Goal: Transaction & Acquisition: Register for event/course

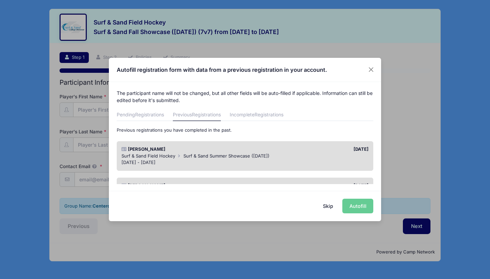
click at [283, 161] on div "[DATE] - [DATE]" at bounding box center [246, 162] width 248 height 7
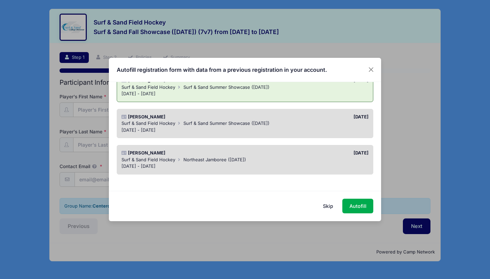
scroll to position [68, 0]
click at [356, 204] on button "Autofill" at bounding box center [357, 206] width 31 height 15
type input "[EMAIL_ADDRESS][DOMAIN_NAME]"
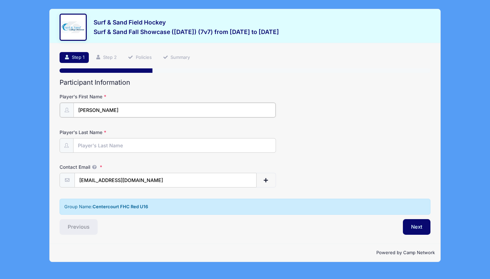
type input "[PERSON_NAME]"
type input "Byank"
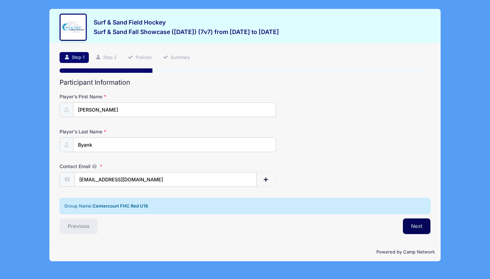
click at [422, 230] on button "Next" at bounding box center [417, 227] width 28 height 16
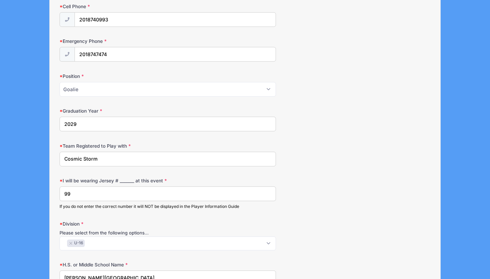
scroll to position [274, 0]
drag, startPoint x: 108, startPoint y: 159, endPoint x: 0, endPoint y: 160, distance: 107.6
click at [0, 161] on div "Surf & Sand Field Hockey Surf & Sand Fall Showcase ([DATE]) (7v7) from [DATE] t…" at bounding box center [245, 211] width 490 height 970
drag, startPoint x: 119, startPoint y: 160, endPoint x: 48, endPoint y: 144, distance: 73.6
click at [48, 144] on div "Surf & Sand Field Hockey Surf & Sand Fall Showcase ([DATE]) (7v7) from [DATE] t…" at bounding box center [245, 211] width 470 height 970
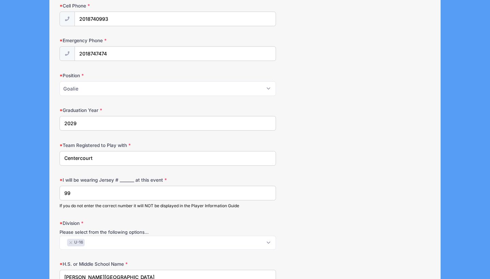
type input "Centercourt"
drag, startPoint x: 81, startPoint y: 191, endPoint x: 57, endPoint y: 185, distance: 25.3
click at [57, 185] on div "Step 2 /7 Step 1 Step 2 Policies Summary Participant Information Player's First…" at bounding box center [245, 219] width 391 height 899
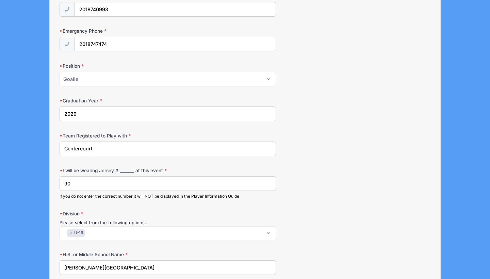
scroll to position [284, 0]
type input "9"
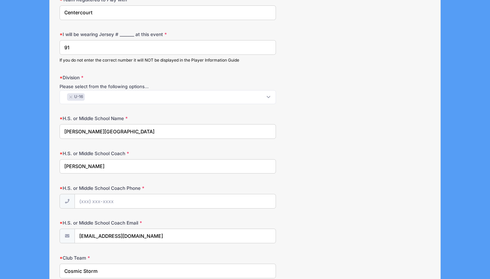
scroll to position [422, 0]
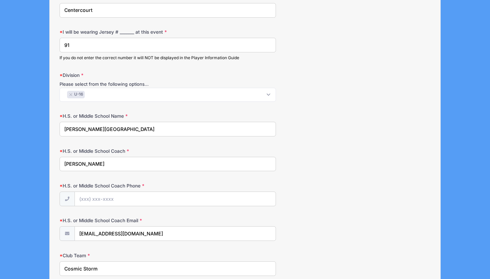
type input "91"
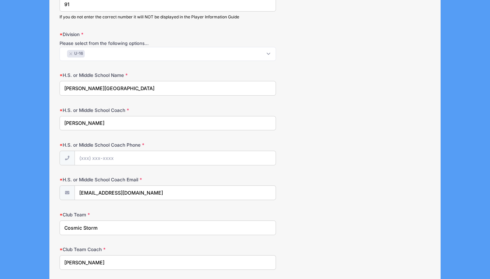
scroll to position [463, 0]
type input "[PERSON_NAME][GEOGRAPHIC_DATA]"
drag, startPoint x: 103, startPoint y: 226, endPoint x: 41, endPoint y: 216, distance: 63.5
click at [40, 216] on div "Surf & Sand Field Hockey Surf & Sand Fall Showcase ([DATE]) (7v7) from [DATE] t…" at bounding box center [245, 22] width 470 height 970
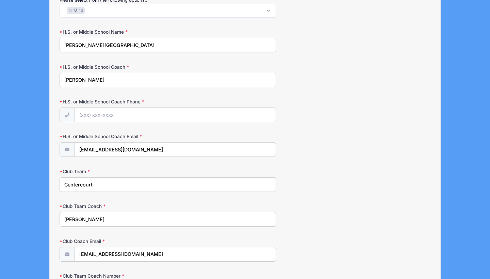
scroll to position [507, 0]
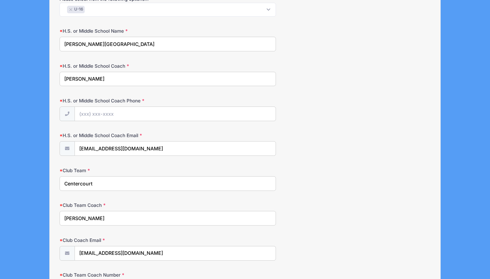
type input "Centercourt"
drag, startPoint x: 101, startPoint y: 212, endPoint x: 45, endPoint y: 207, distance: 56.0
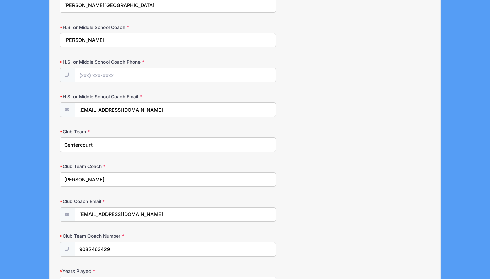
scroll to position [547, 0]
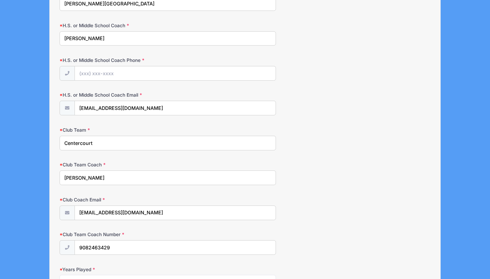
type input "[PERSON_NAME]"
drag, startPoint x: 153, startPoint y: 210, endPoint x: 59, endPoint y: 210, distance: 94.6
click at [149, 208] on input "[EMAIL_ADDRESS][DOMAIN_NAME]" at bounding box center [175, 213] width 201 height 15
type input "c"
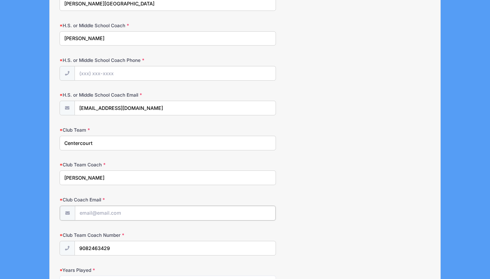
paste input "[EMAIL_ADDRESS][DOMAIN_NAME]"
type input "[EMAIL_ADDRESS][DOMAIN_NAME]"
drag, startPoint x: 115, startPoint y: 242, endPoint x: 65, endPoint y: 247, distance: 50.6
click at [65, 247] on div "9082463429" at bounding box center [168, 247] width 217 height 15
drag, startPoint x: 117, startPoint y: 242, endPoint x: 68, endPoint y: 244, distance: 49.4
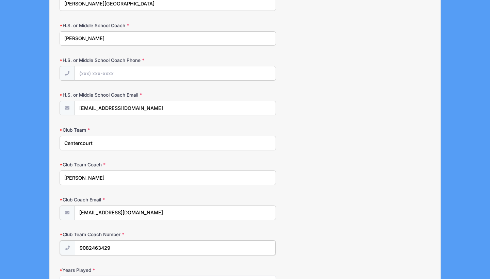
click at [68, 244] on div "9082463429" at bounding box center [168, 247] width 217 height 15
paste input "[PHONE_NUMBER]"
type input "[PHONE_NUMBER]"
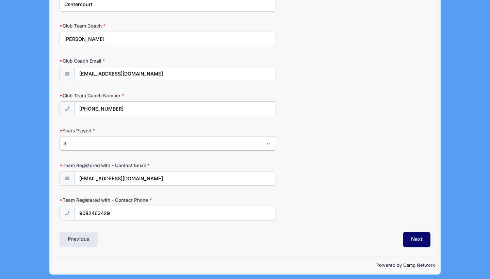
scroll to position [686, 0]
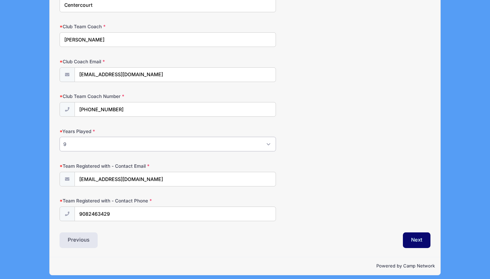
select select "10+"
click at [413, 234] on button "Next" at bounding box center [417, 241] width 28 height 16
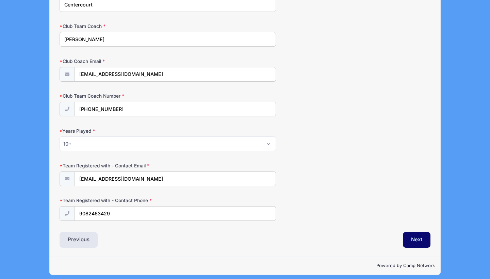
scroll to position [686, 0]
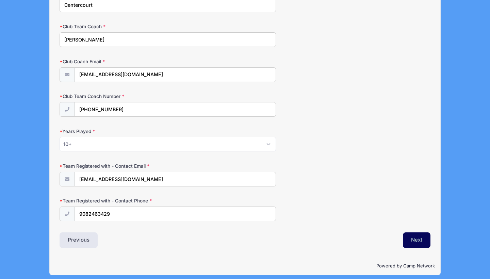
type input "[PHONE_NUMBER]"
click at [405, 238] on button "Next" at bounding box center [417, 241] width 28 height 16
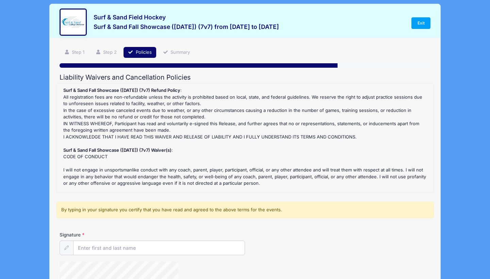
scroll to position [0, 0]
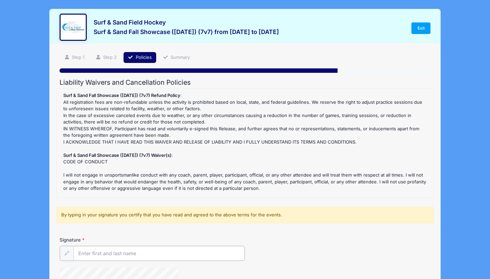
click at [162, 251] on input "Signature" at bounding box center [159, 253] width 171 height 15
type input "[PERSON_NAME]"
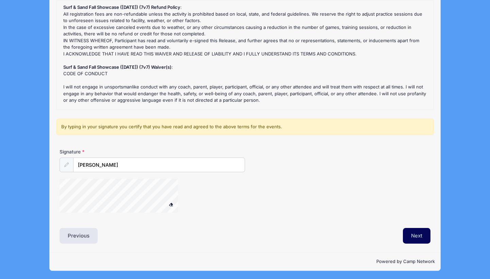
scroll to position [87, 0]
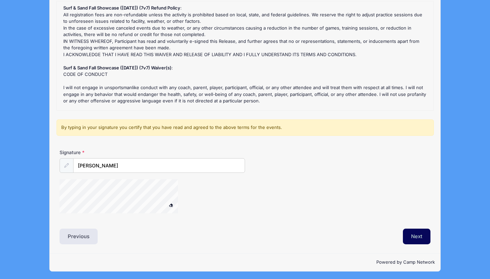
click at [420, 236] on button "Next" at bounding box center [417, 237] width 28 height 16
click at [65, 168] on div at bounding box center [67, 165] width 14 height 15
click at [172, 205] on span at bounding box center [171, 205] width 5 height 4
click at [419, 235] on button "Next" at bounding box center [417, 237] width 28 height 16
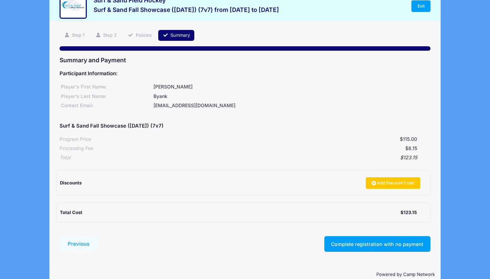
scroll to position [22, 0]
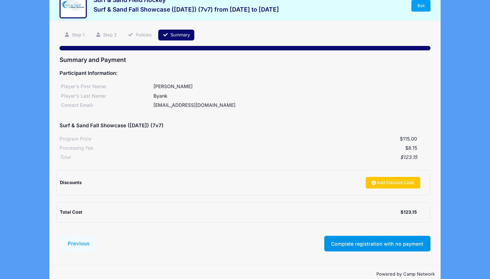
click at [370, 242] on button "Complete registration with no payment" at bounding box center [377, 244] width 106 height 16
